Goal: Task Accomplishment & Management: Complete application form

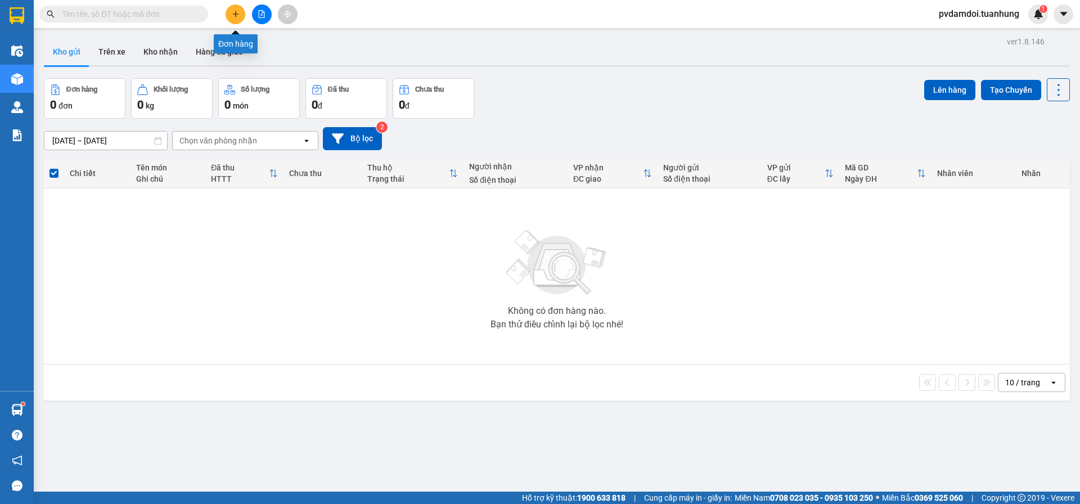
click at [242, 17] on button at bounding box center [236, 14] width 20 height 20
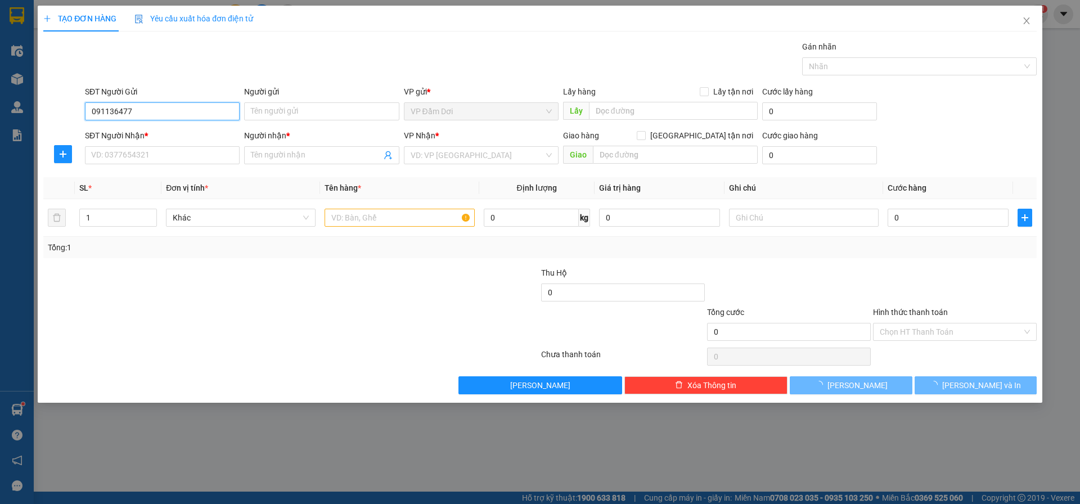
type input "0911364777"
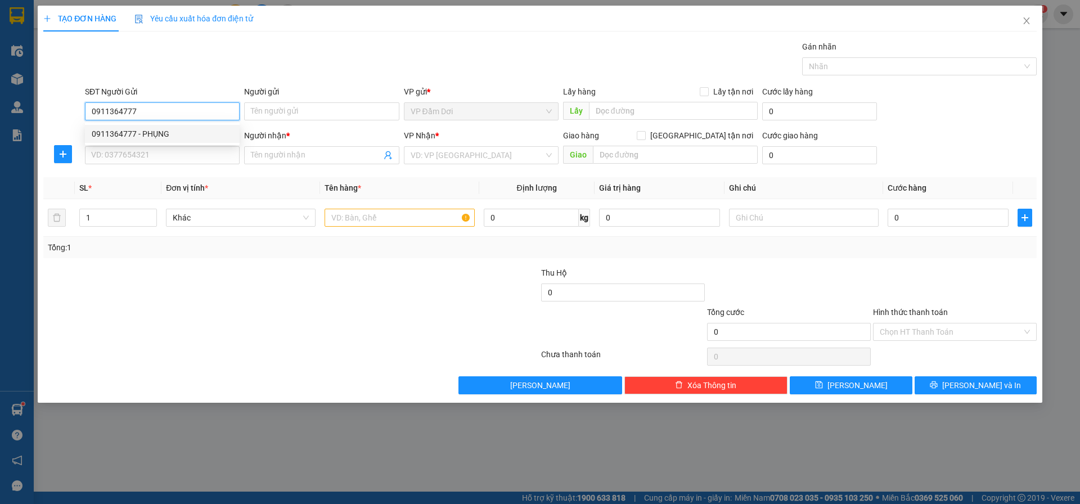
click at [161, 130] on div "0911364777 - PHỤNG" at bounding box center [162, 134] width 141 height 12
type input "PHỤNG"
type input "0911364777"
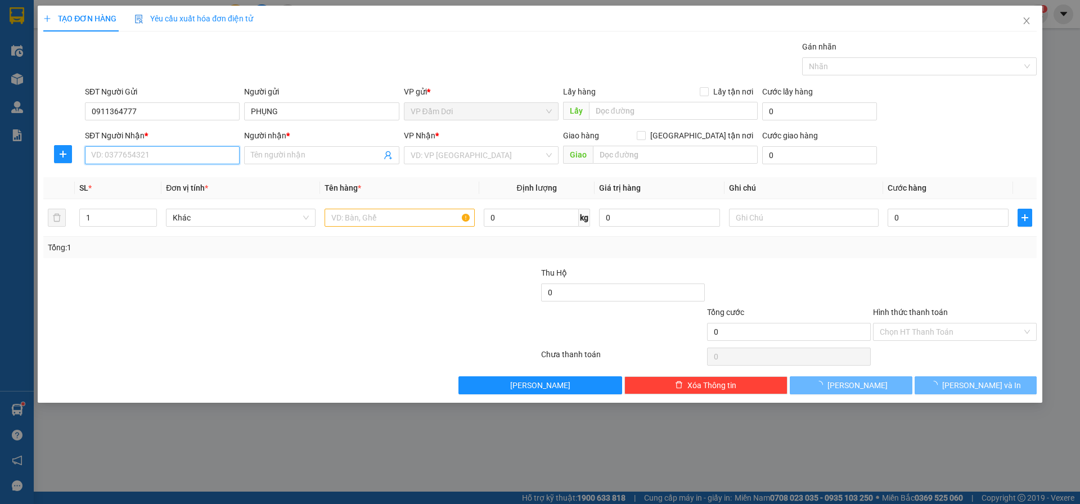
click at [156, 154] on input "SĐT Người Nhận *" at bounding box center [162, 155] width 155 height 18
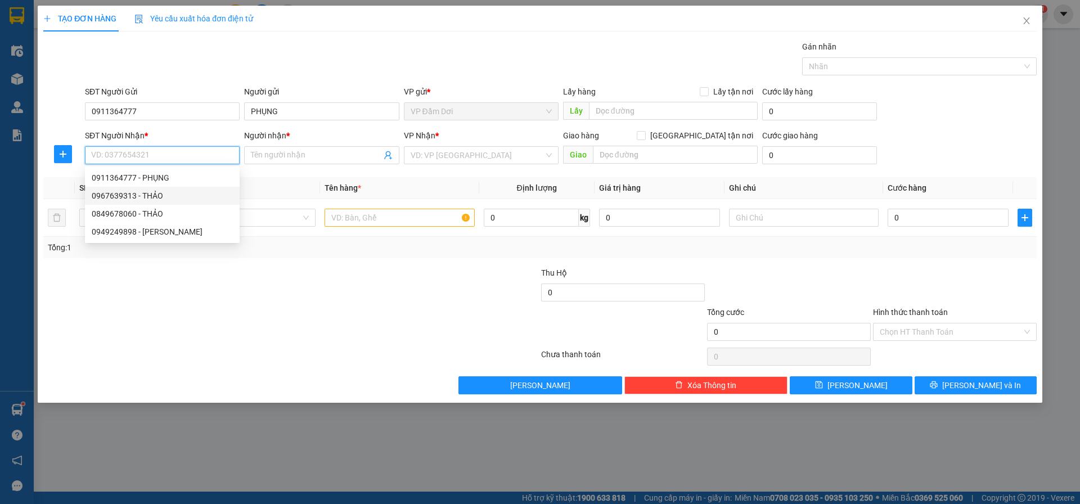
click at [160, 195] on div "0967639313 - THẢO" at bounding box center [162, 196] width 141 height 12
type input "0967639313"
type input "THẢO"
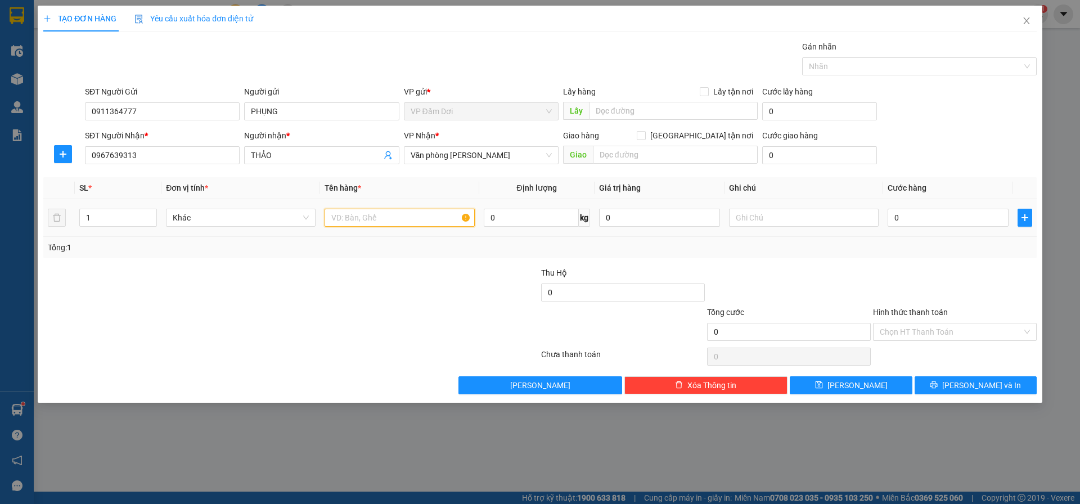
click at [380, 223] on input "text" at bounding box center [400, 218] width 150 height 18
type input "1 THÙNG"
click at [928, 221] on input "0" at bounding box center [948, 218] width 121 height 18
type input "003"
type input "3"
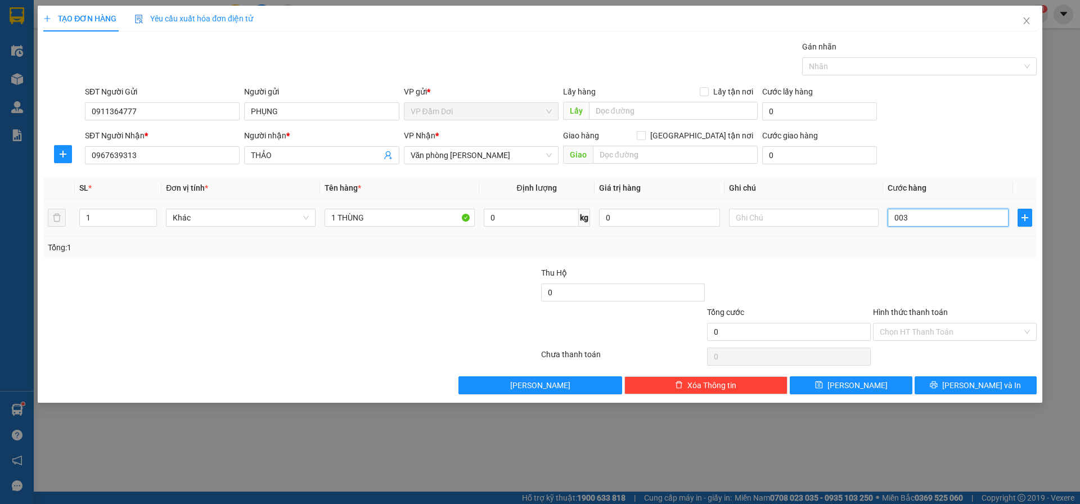
type input "3"
type input "0.030"
type input "30"
drag, startPoint x: 875, startPoint y: 262, endPoint x: 861, endPoint y: 270, distance: 15.9
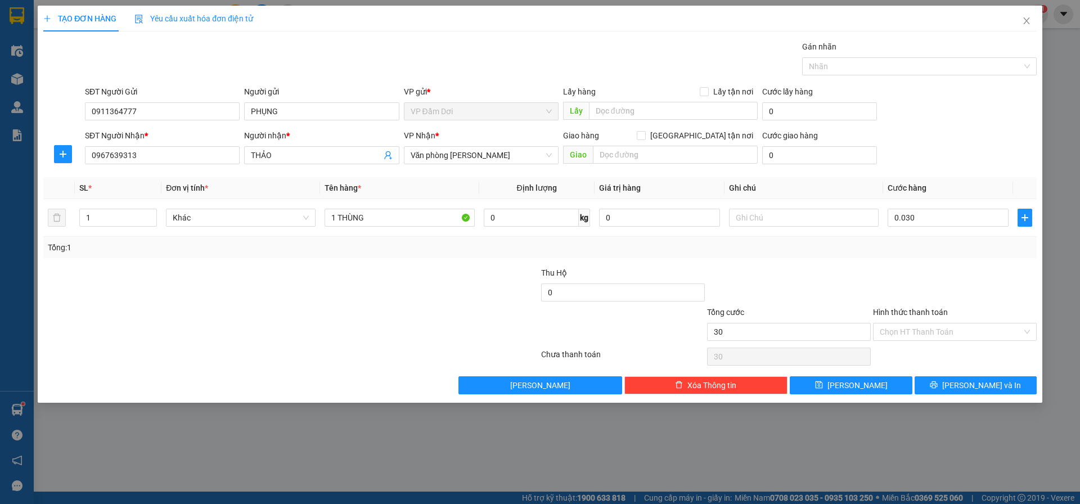
click at [871, 265] on div "Transit Pickup Surcharge Ids Transit Deliver Surcharge Ids Transit Deliver Surc…" at bounding box center [539, 217] width 993 height 354
type input "30.000"
click at [968, 328] on input "Hình thức thanh toán" at bounding box center [951, 331] width 142 height 17
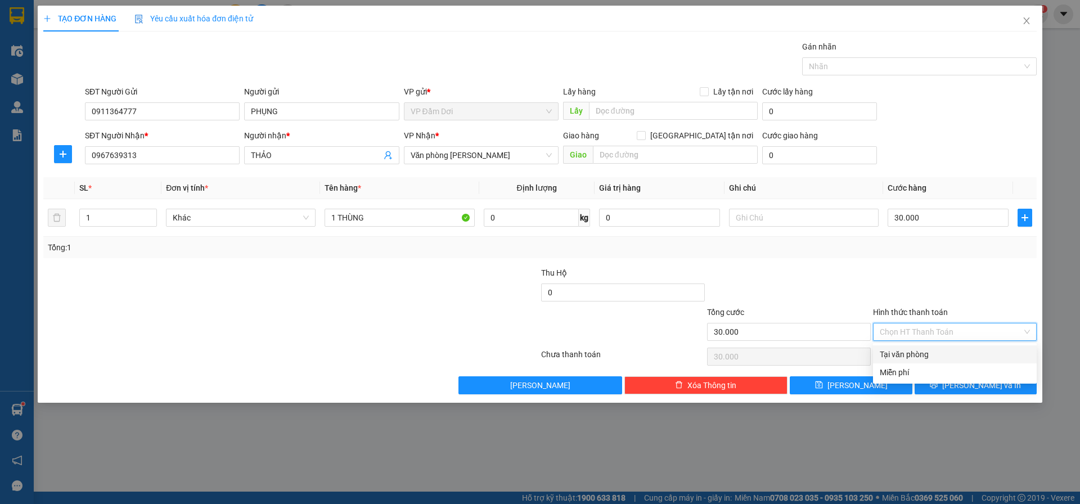
click at [973, 349] on div "Tại văn phòng" at bounding box center [955, 354] width 164 height 18
type input "0"
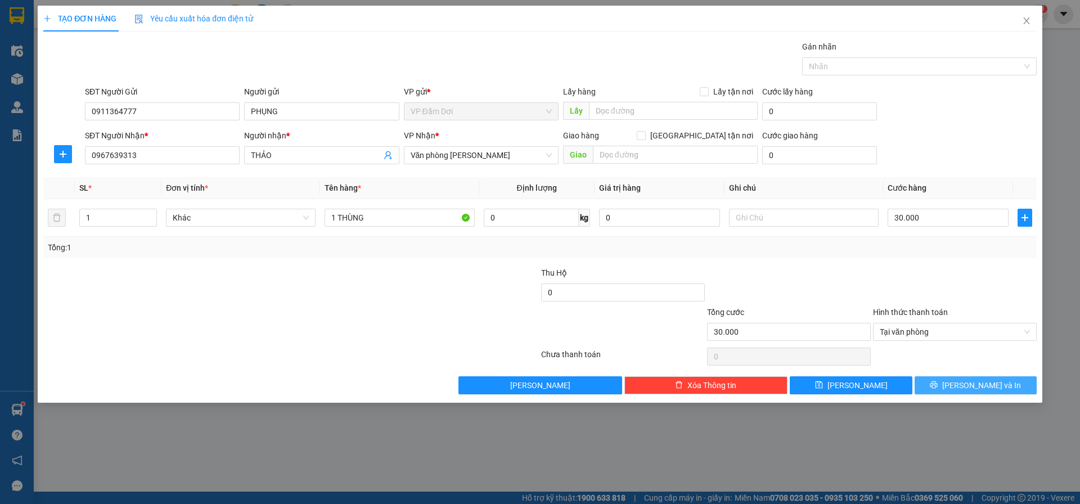
click at [957, 379] on button "[PERSON_NAME] và In" at bounding box center [976, 385] width 122 height 18
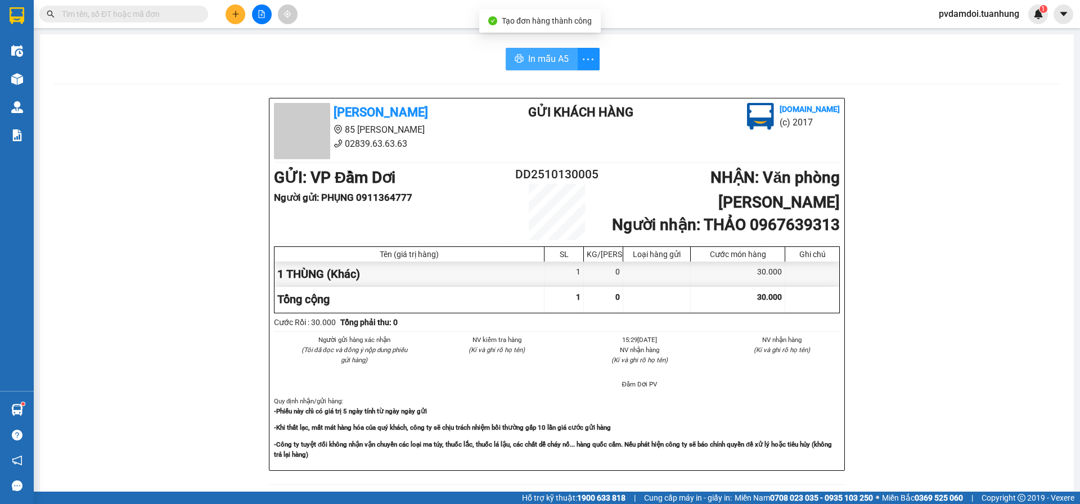
click at [519, 59] on icon "printer" at bounding box center [519, 59] width 8 height 8
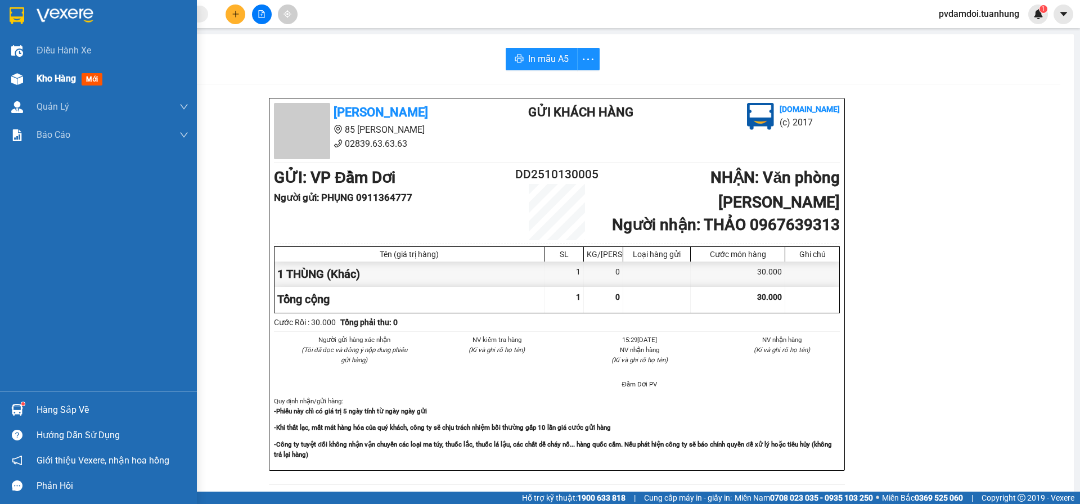
click at [39, 74] on span "Kho hàng" at bounding box center [56, 78] width 39 height 11
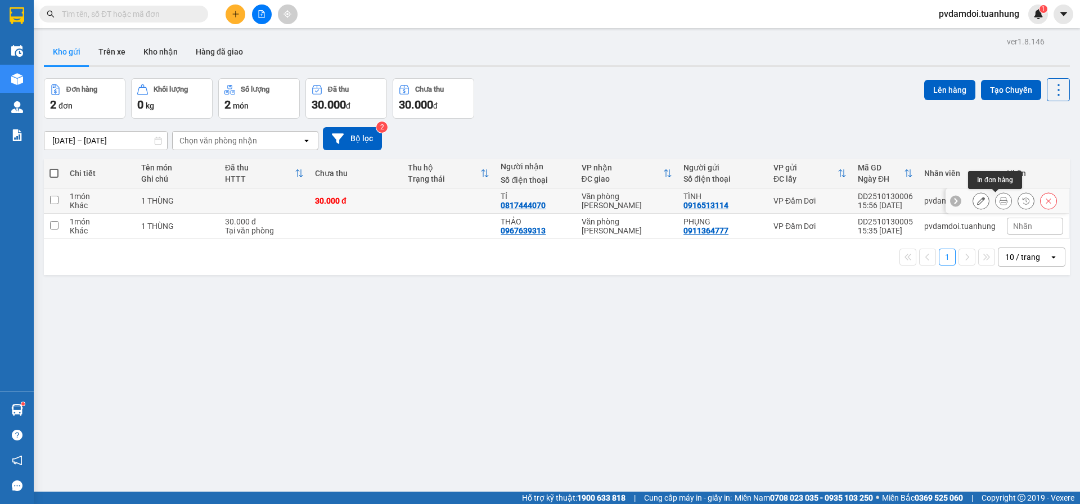
click at [1000, 200] on icon at bounding box center [1004, 201] width 8 height 8
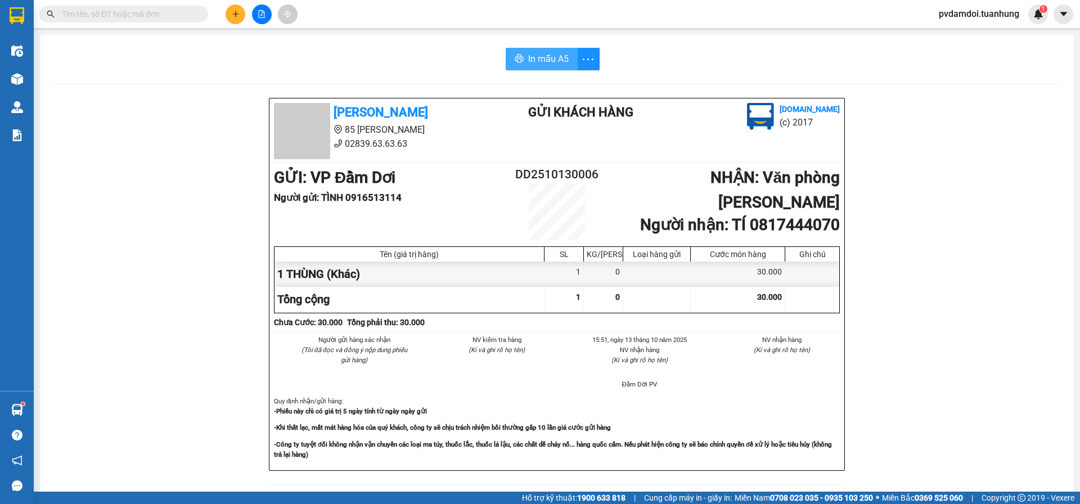
click at [521, 60] on button "In mẫu A5" at bounding box center [542, 59] width 72 height 22
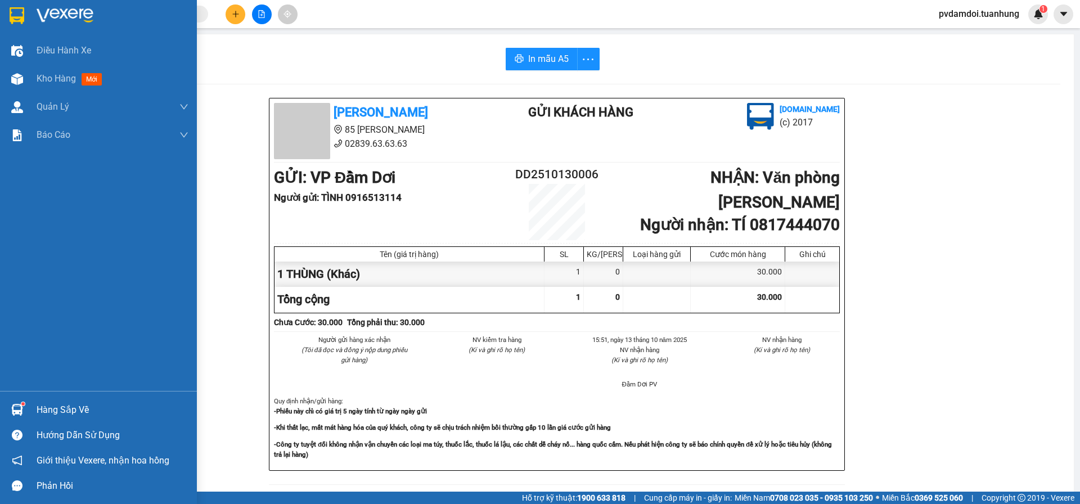
click at [22, 417] on div at bounding box center [17, 410] width 20 height 20
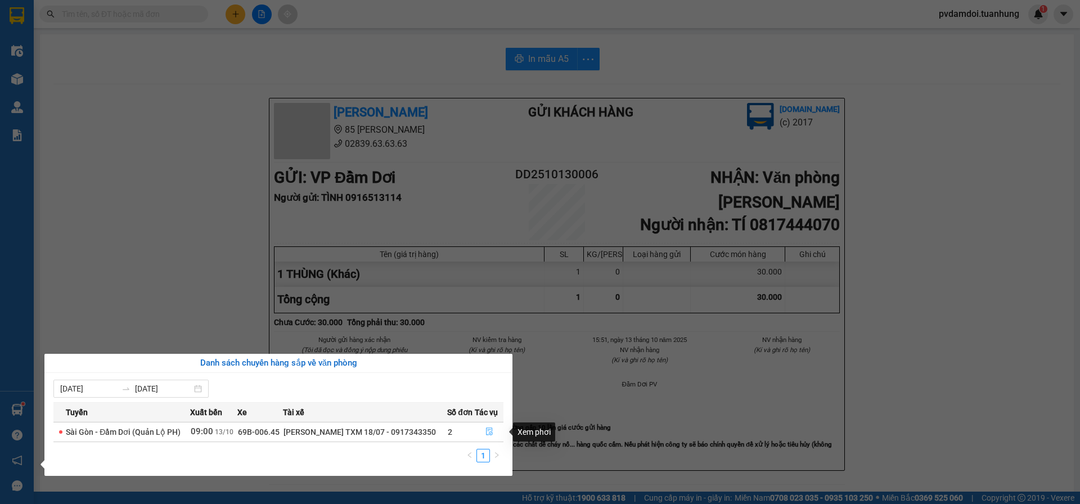
click at [495, 434] on button "button" at bounding box center [489, 432] width 28 height 18
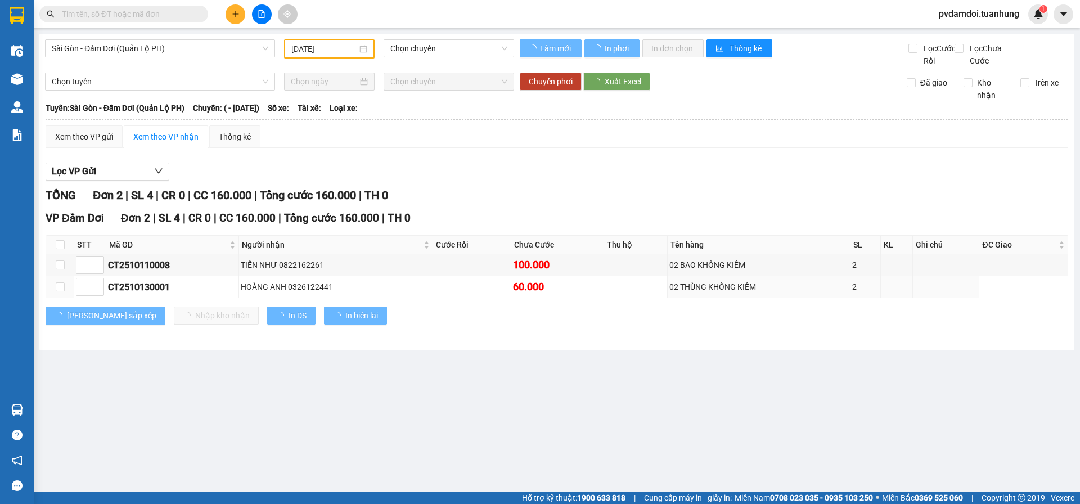
type input "[DATE]"
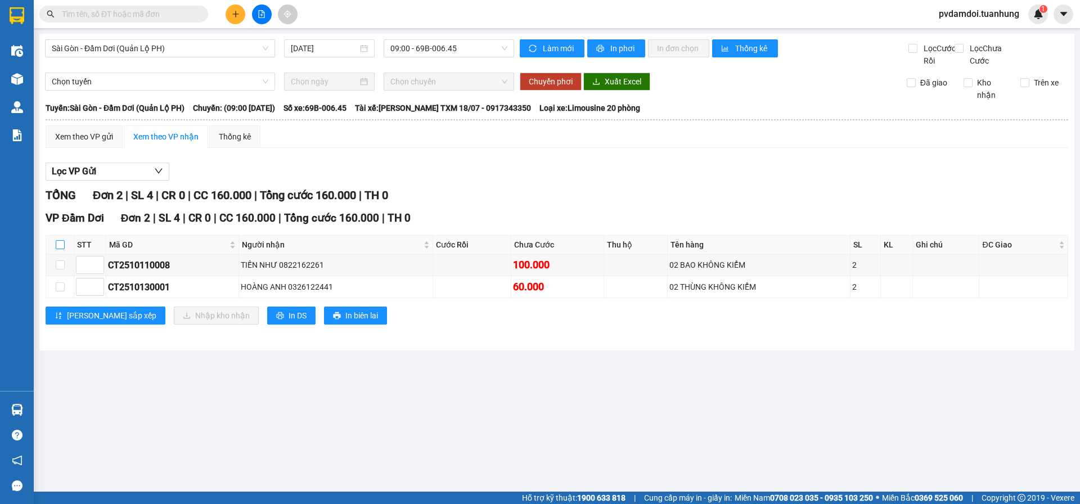
click at [60, 251] on label at bounding box center [60, 244] width 9 height 12
click at [60, 249] on input "checkbox" at bounding box center [60, 244] width 9 height 9
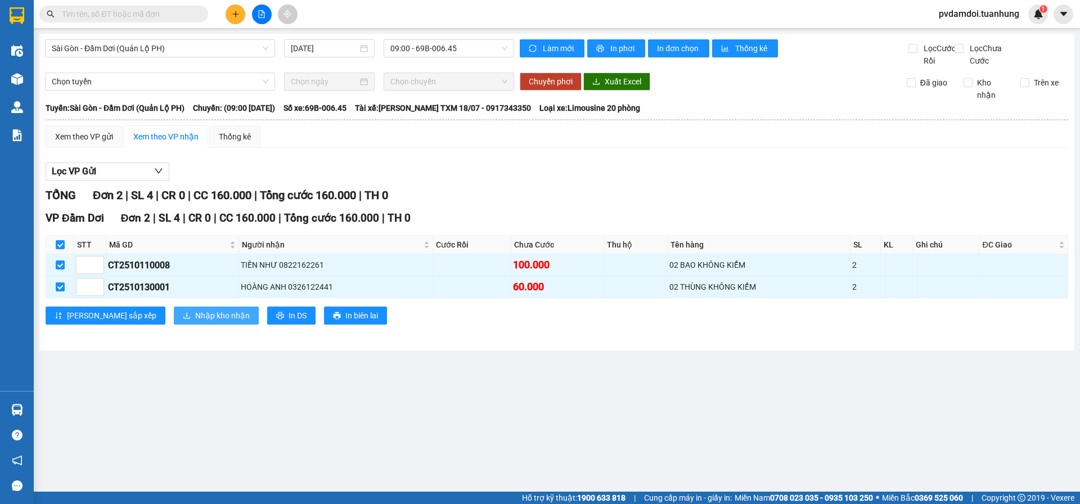
click at [195, 322] on span "Nhập kho nhận" at bounding box center [222, 315] width 55 height 12
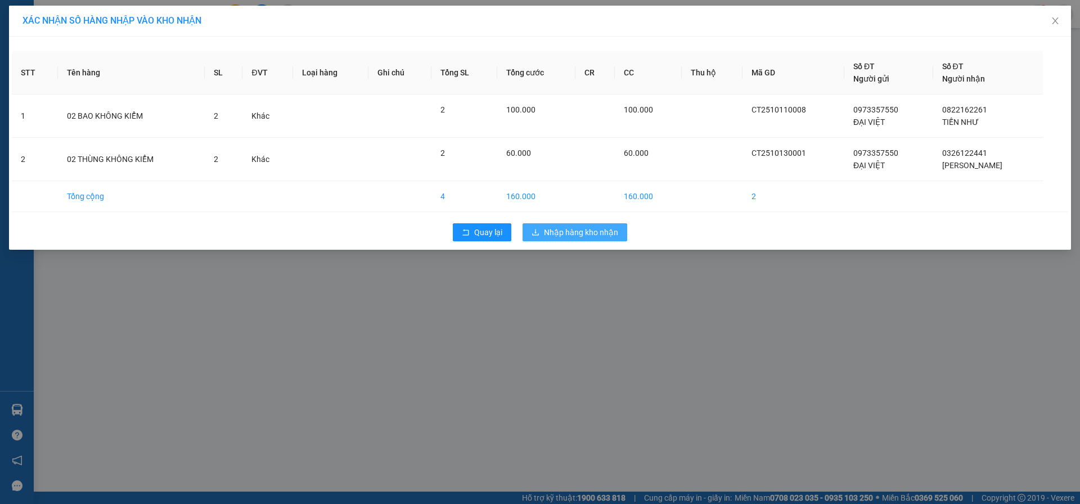
drag, startPoint x: 570, startPoint y: 244, endPoint x: 573, endPoint y: 239, distance: 5.8
click at [572, 242] on div "Quay lại Nhập hàng kho nhận" at bounding box center [540, 232] width 1056 height 29
click at [573, 239] on button "Nhập hàng kho nhận" at bounding box center [575, 232] width 105 height 18
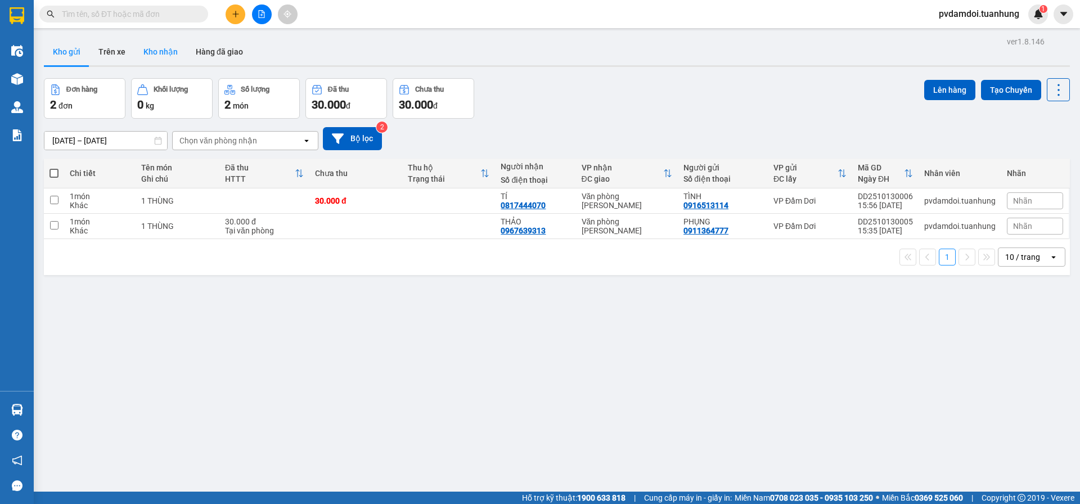
click at [165, 52] on button "Kho nhận" at bounding box center [160, 51] width 52 height 27
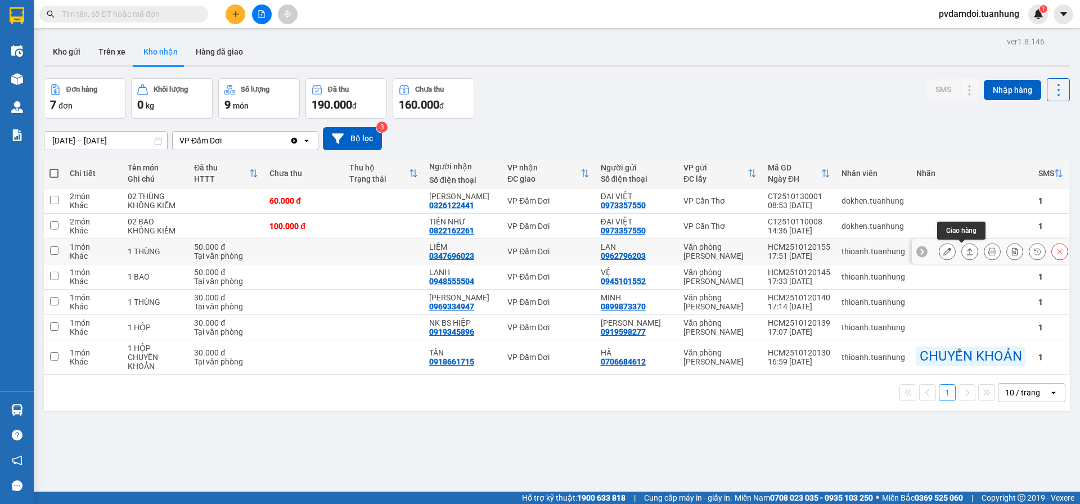
click at [966, 247] on icon at bounding box center [970, 251] width 8 height 8
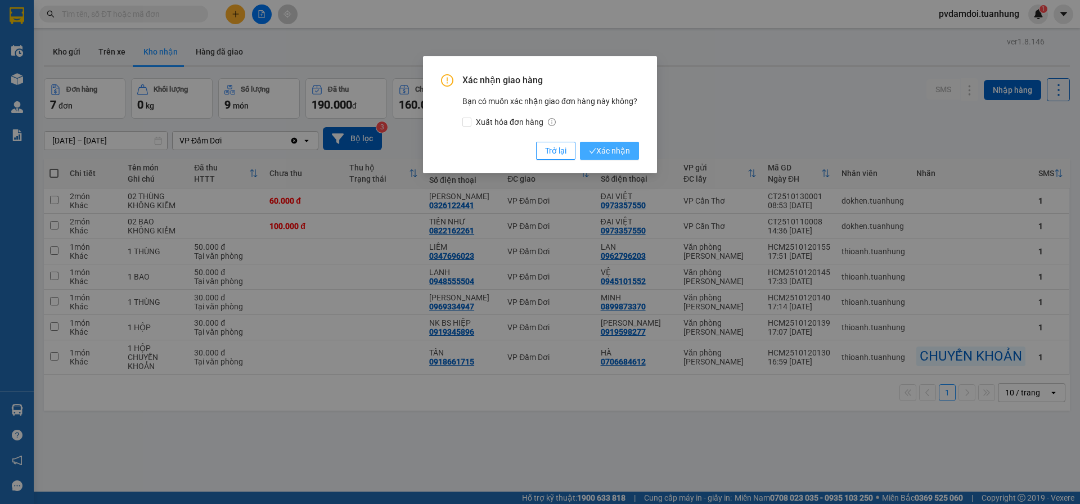
click at [610, 145] on span "Xác nhận" at bounding box center [609, 151] width 41 height 12
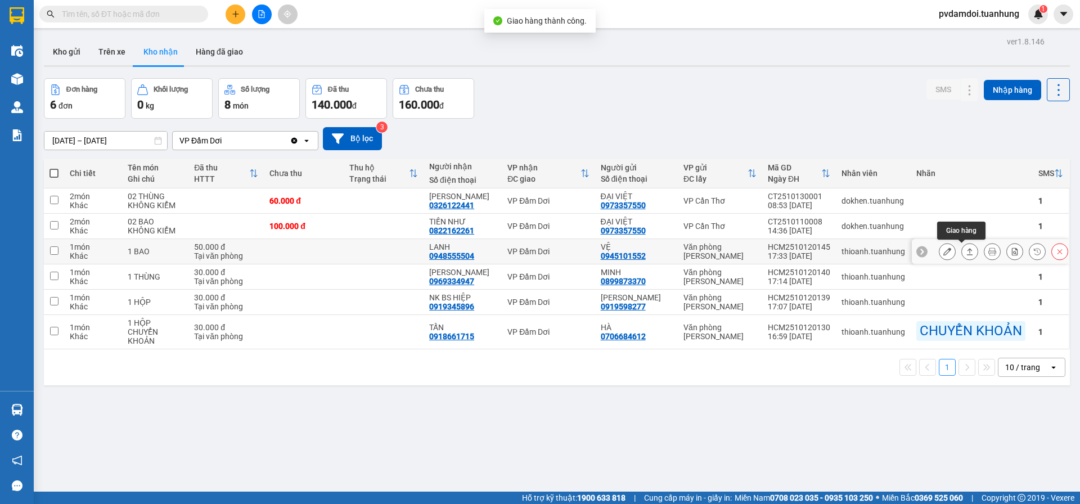
click at [962, 242] on button at bounding box center [970, 252] width 16 height 20
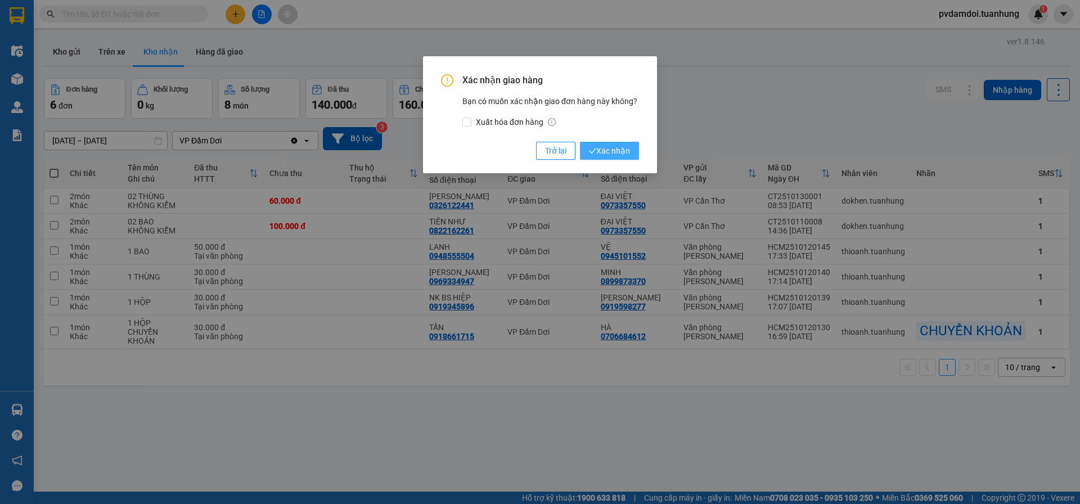
click at [615, 152] on span "Xác nhận" at bounding box center [609, 151] width 41 height 12
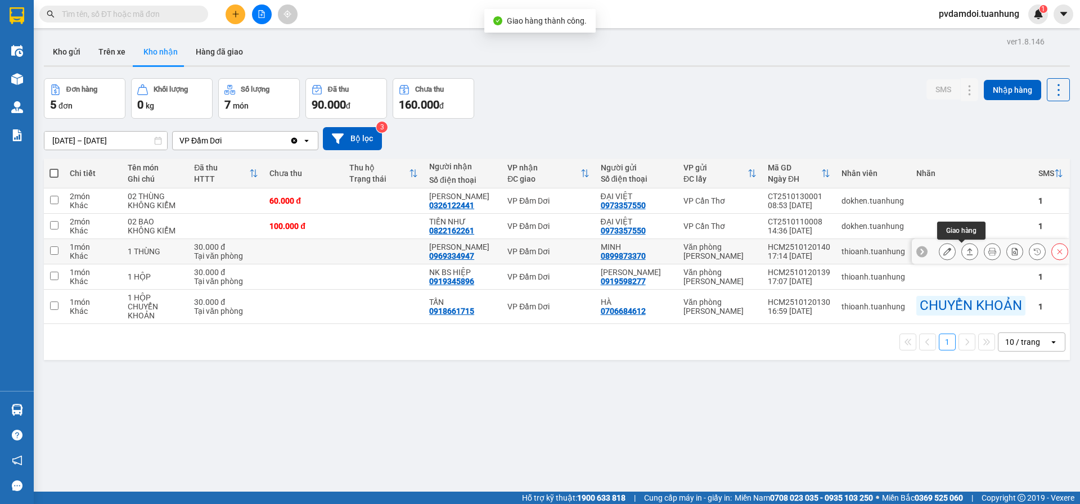
click at [967, 248] on icon at bounding box center [970, 251] width 6 height 7
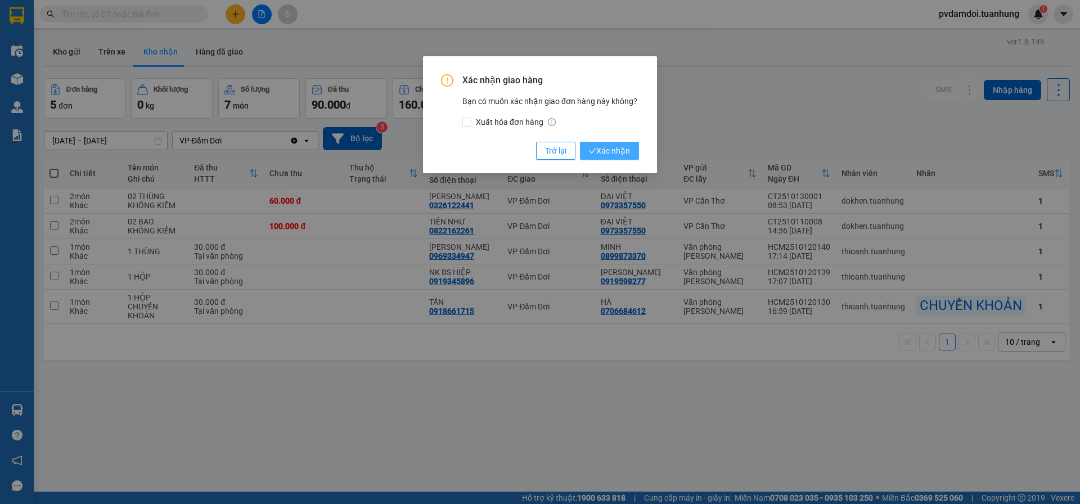
click at [626, 156] on span "Xác nhận" at bounding box center [609, 151] width 41 height 12
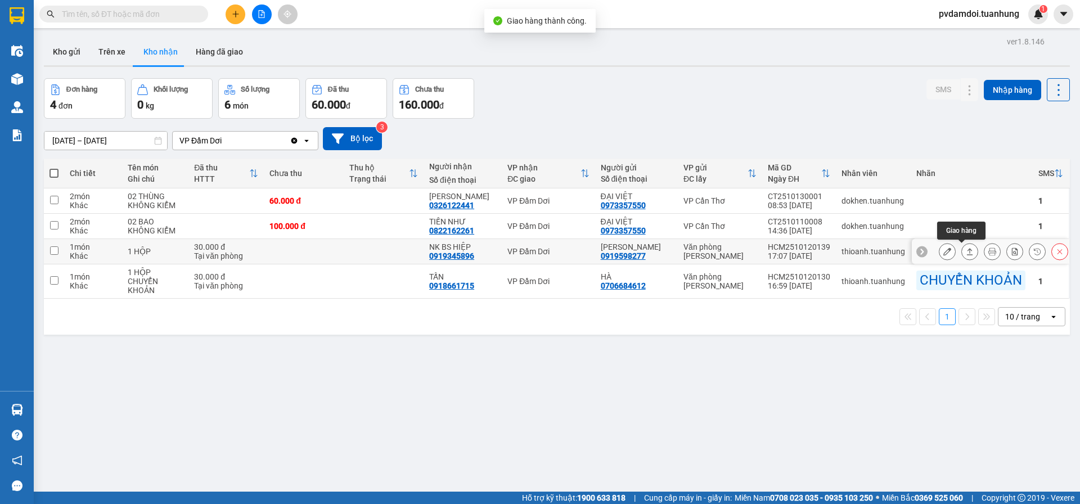
click at [966, 247] on icon at bounding box center [970, 251] width 8 height 8
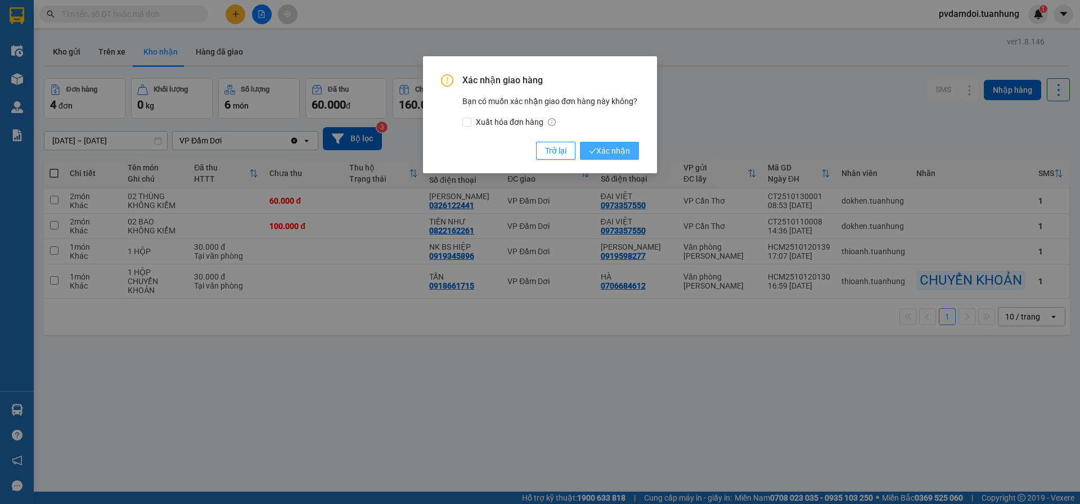
click at [619, 154] on span "Xác nhận" at bounding box center [609, 151] width 41 height 12
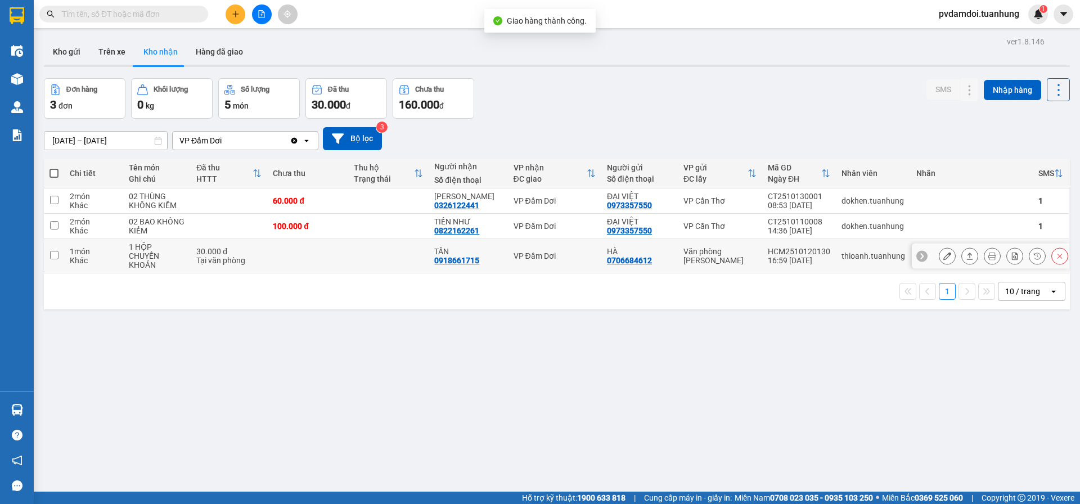
click at [966, 252] on icon at bounding box center [970, 256] width 8 height 8
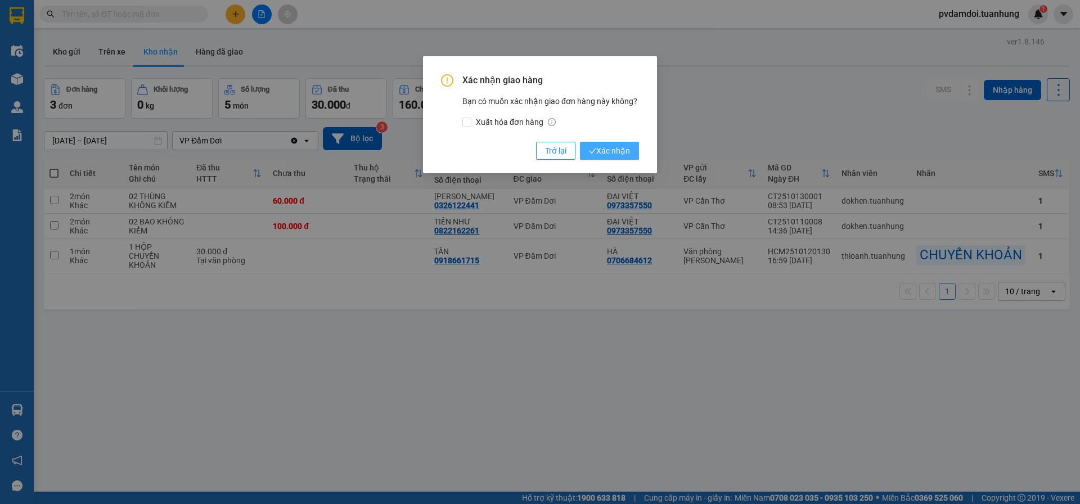
click at [606, 151] on span "Xác nhận" at bounding box center [609, 151] width 41 height 12
